Goal: Task Accomplishment & Management: Manage account settings

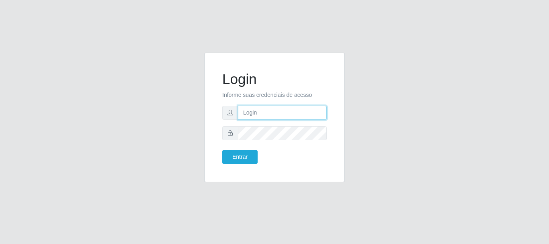
click at [249, 114] on input "text" at bounding box center [282, 113] width 89 height 14
type input "[EMAIL_ADDRESS][DOMAIN_NAME]"
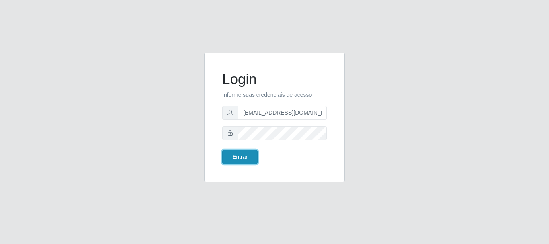
click at [236, 153] on button "Entrar" at bounding box center [239, 157] width 35 height 14
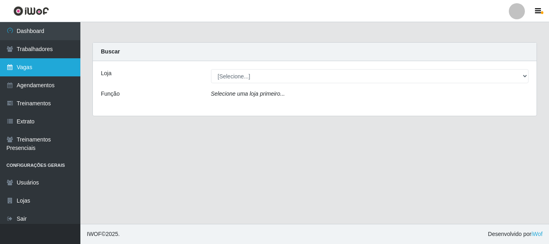
click at [34, 71] on link "Vagas" at bounding box center [40, 67] width 80 height 18
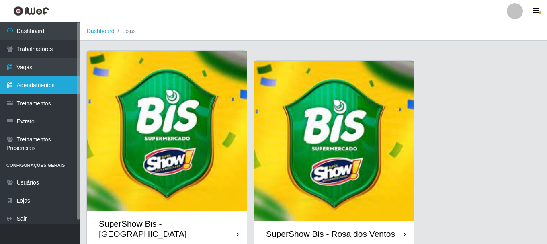
click at [54, 86] on link "Agendamentos" at bounding box center [40, 85] width 80 height 18
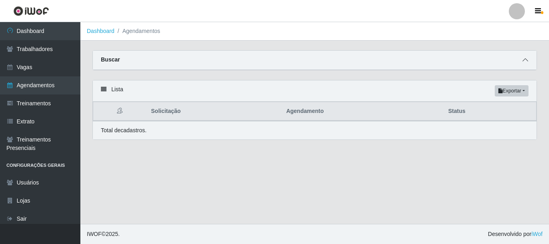
click at [524, 59] on icon at bounding box center [525, 60] width 6 height 6
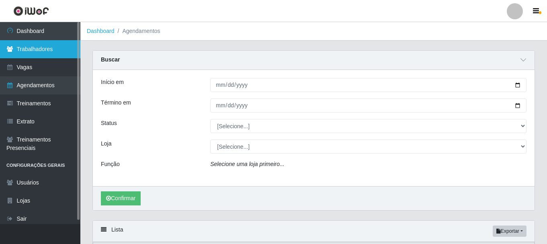
click at [48, 49] on link "Trabalhadores" at bounding box center [40, 49] width 80 height 18
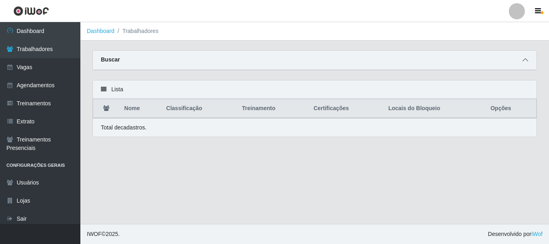
click at [524, 59] on icon at bounding box center [525, 60] width 6 height 6
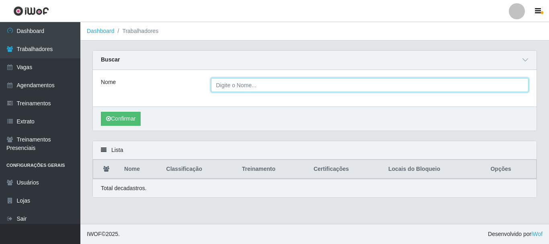
click at [236, 85] on input "Nome" at bounding box center [370, 85] width 318 height 14
type input "[PERSON_NAME]"
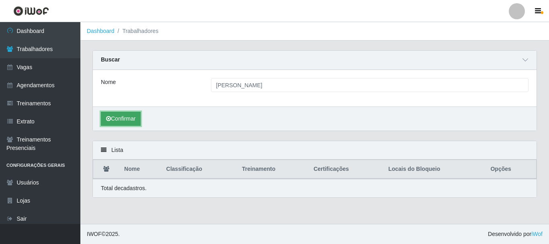
click at [116, 124] on button "Confirmar" at bounding box center [121, 119] width 40 height 14
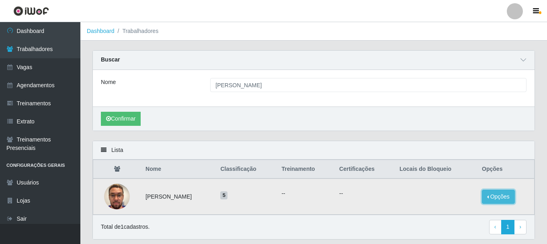
click at [493, 197] on button "Opções" at bounding box center [498, 197] width 33 height 14
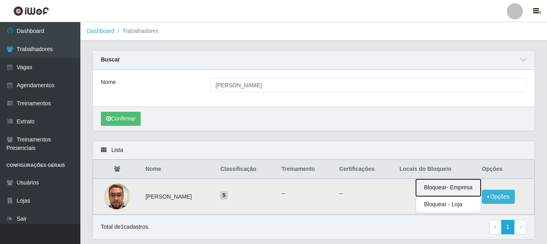
click at [454, 190] on button "Bloquear - Empresa" at bounding box center [448, 187] width 65 height 17
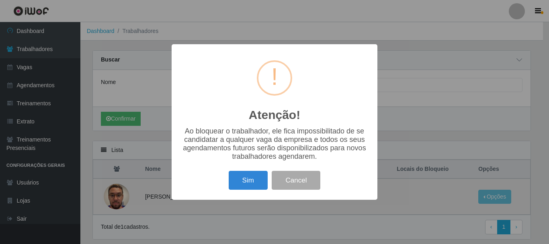
drag, startPoint x: 237, startPoint y: 134, endPoint x: 353, endPoint y: 140, distance: 116.3
click at [353, 140] on div "Ao bloquear o trabalhador, ele fica impossibilitado de se candidatar a qualquer…" at bounding box center [275, 144] width 190 height 34
click at [268, 155] on div "Ao bloquear o trabalhador, ele fica impossibilitado de se candidatar a qualquer…" at bounding box center [275, 144] width 190 height 34
click at [259, 181] on button "Sim" at bounding box center [248, 180] width 39 height 19
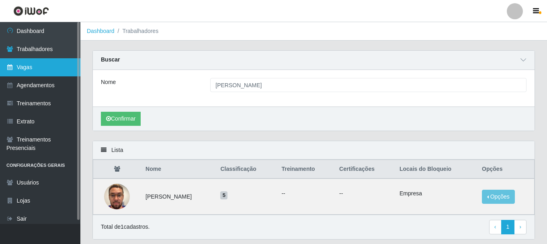
click at [47, 70] on link "Vagas" at bounding box center [40, 67] width 80 height 18
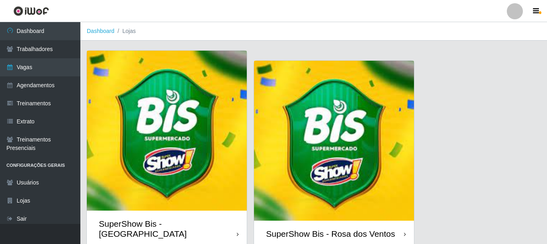
click at [383, 25] on ol "Dashboard Lojas" at bounding box center [313, 31] width 466 height 18
